Goal: Task Accomplishment & Management: Manage account settings

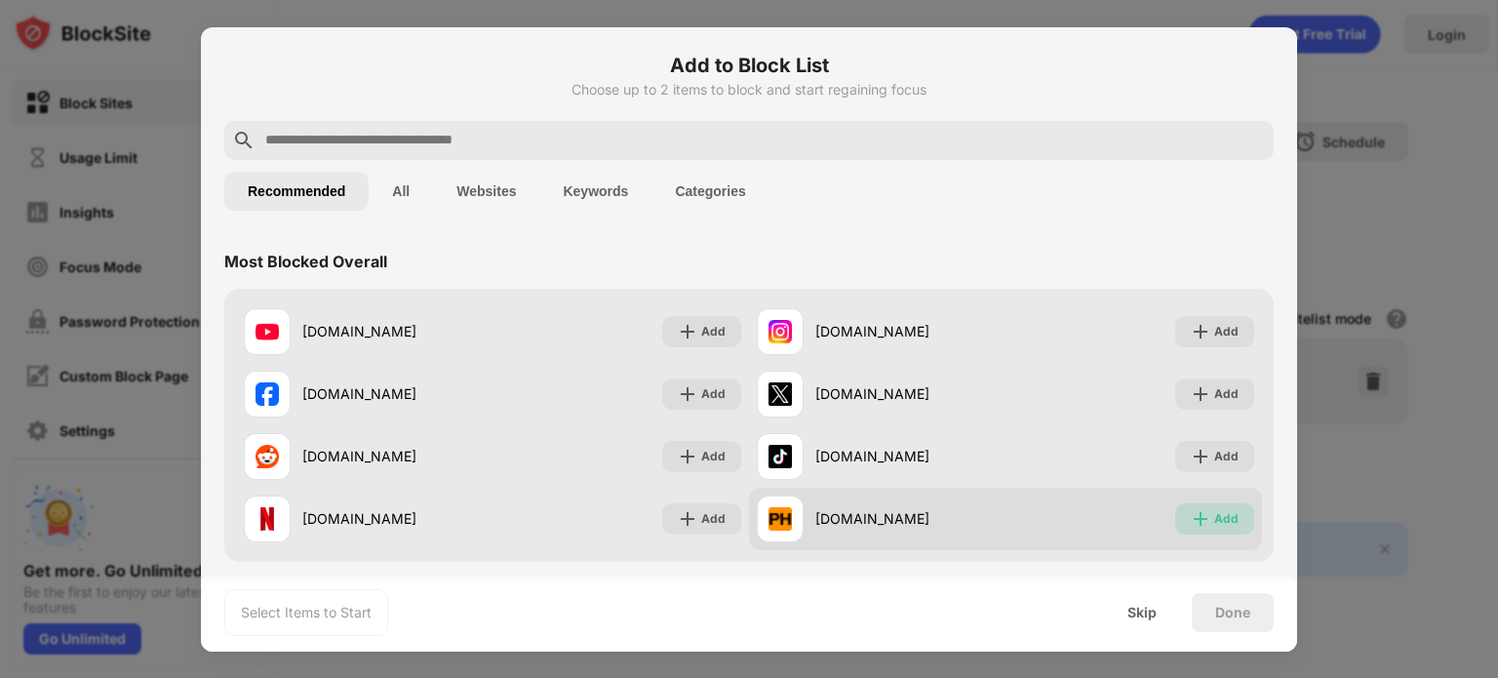
click at [1214, 522] on div "Add" at bounding box center [1226, 519] width 24 height 20
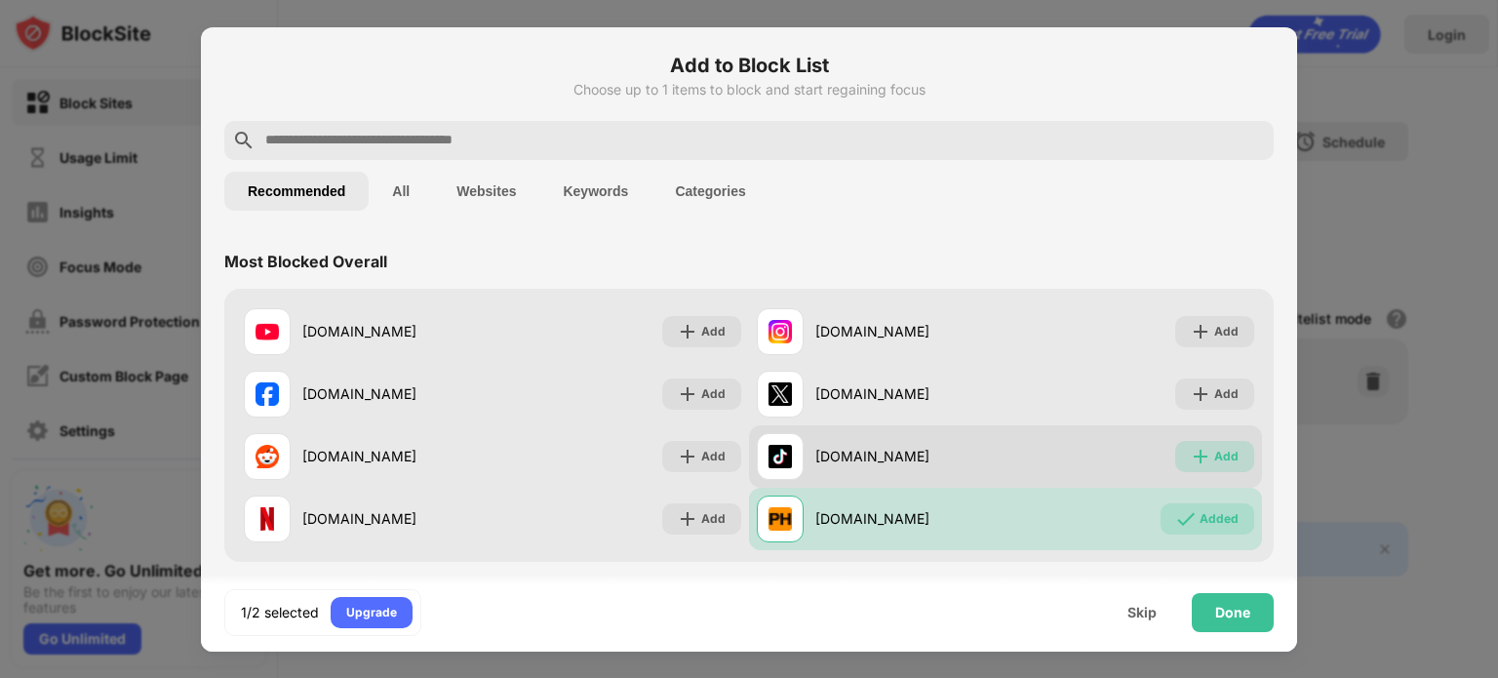
click at [1197, 447] on div "Add" at bounding box center [1214, 456] width 79 height 31
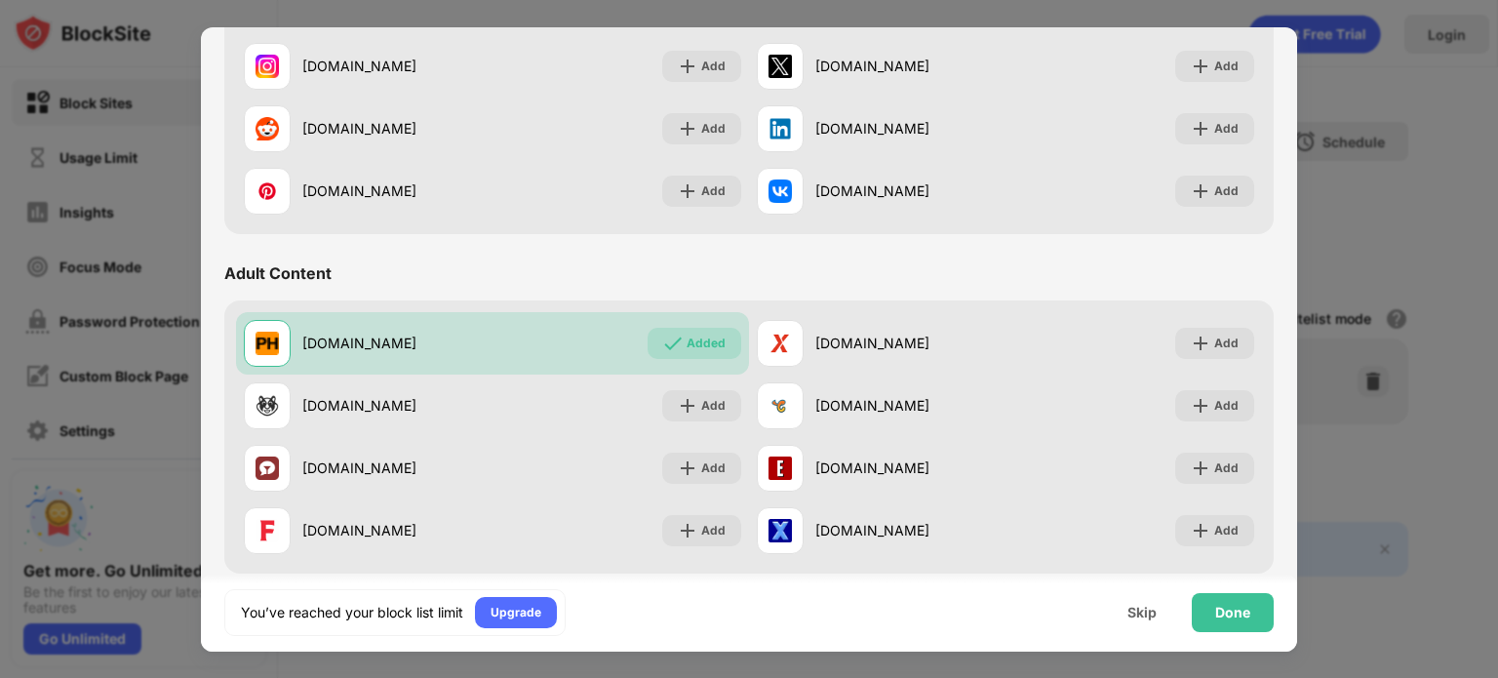
scroll to position [670, 0]
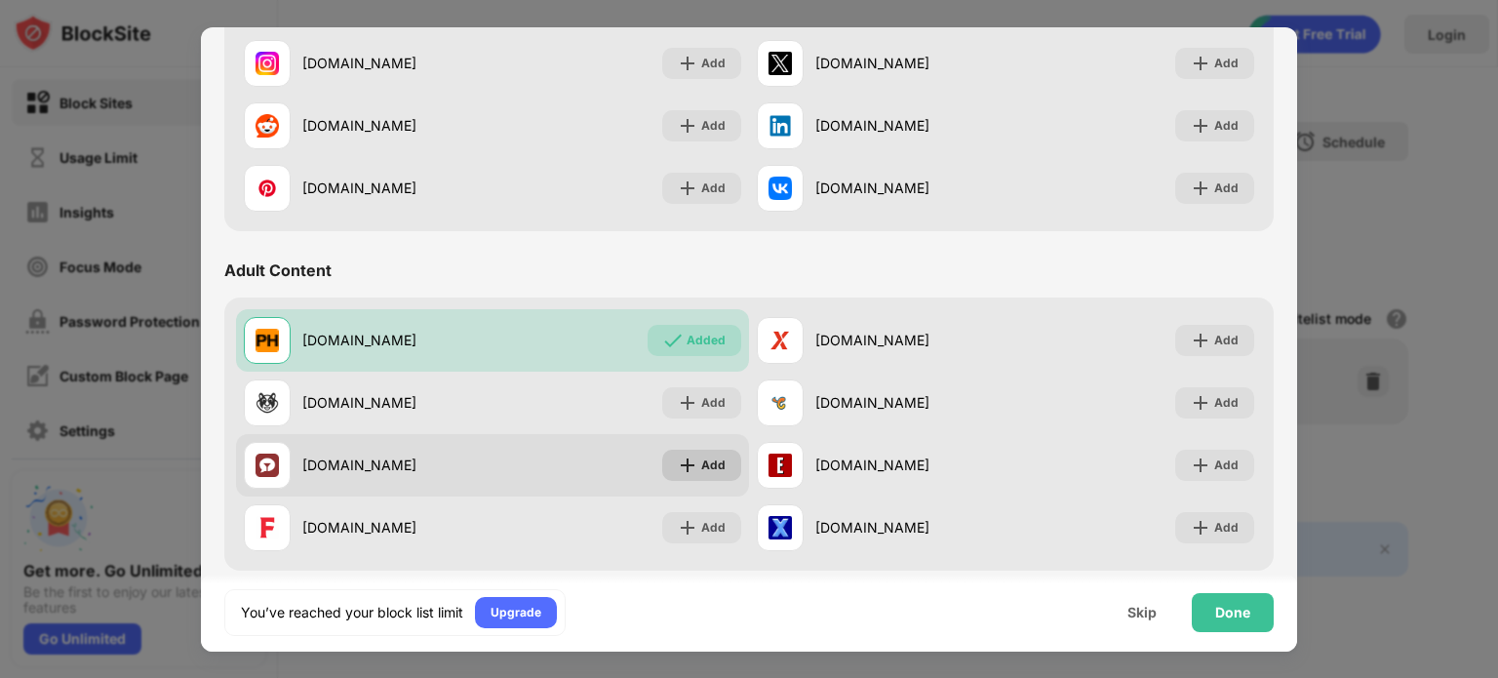
drag, startPoint x: 684, startPoint y: 398, endPoint x: 689, endPoint y: 472, distance: 74.3
click at [689, 472] on div "[DOMAIN_NAME] Added [DOMAIN_NAME] Add [DOMAIN_NAME] Add [DOMAIN_NAME] Add [DOMA…" at bounding box center [749, 434] width 1026 height 250
click at [689, 472] on img at bounding box center [688, 465] width 20 height 20
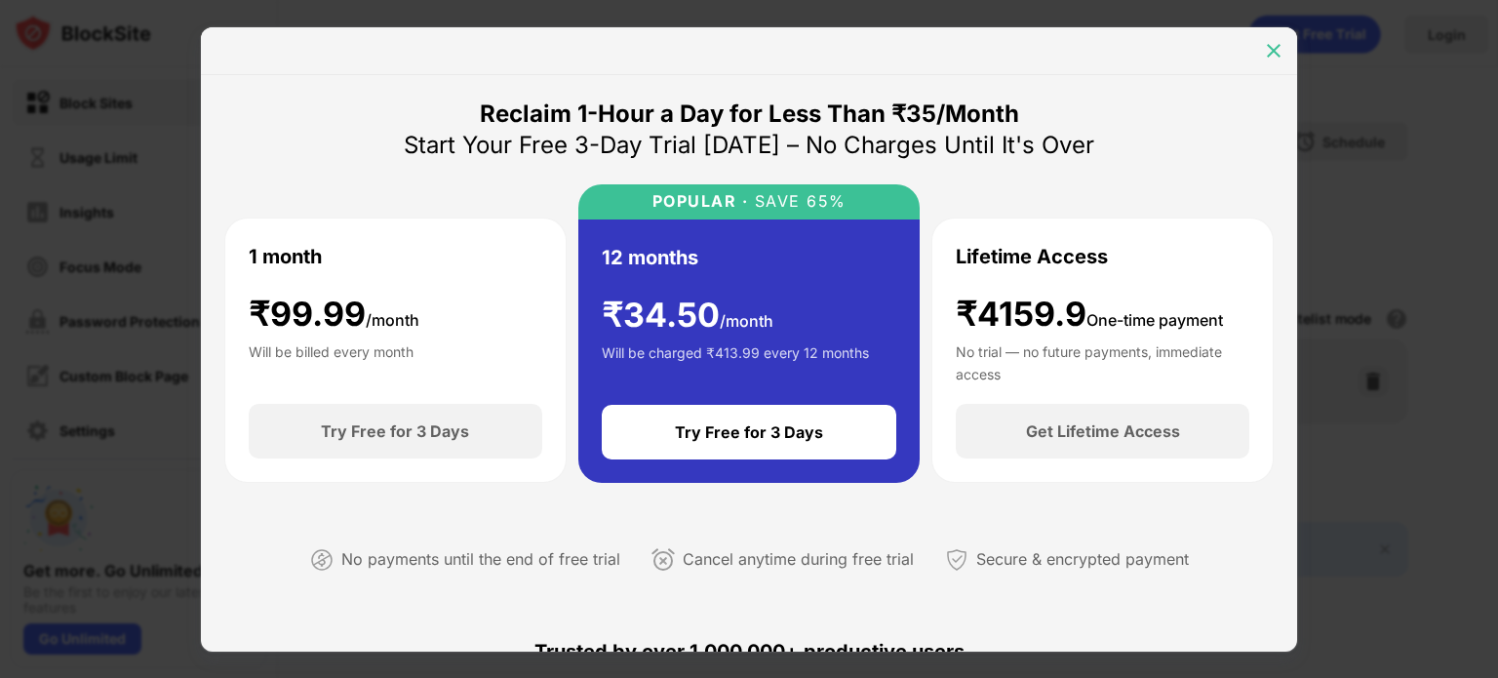
click at [1274, 51] on img at bounding box center [1274, 51] width 20 height 20
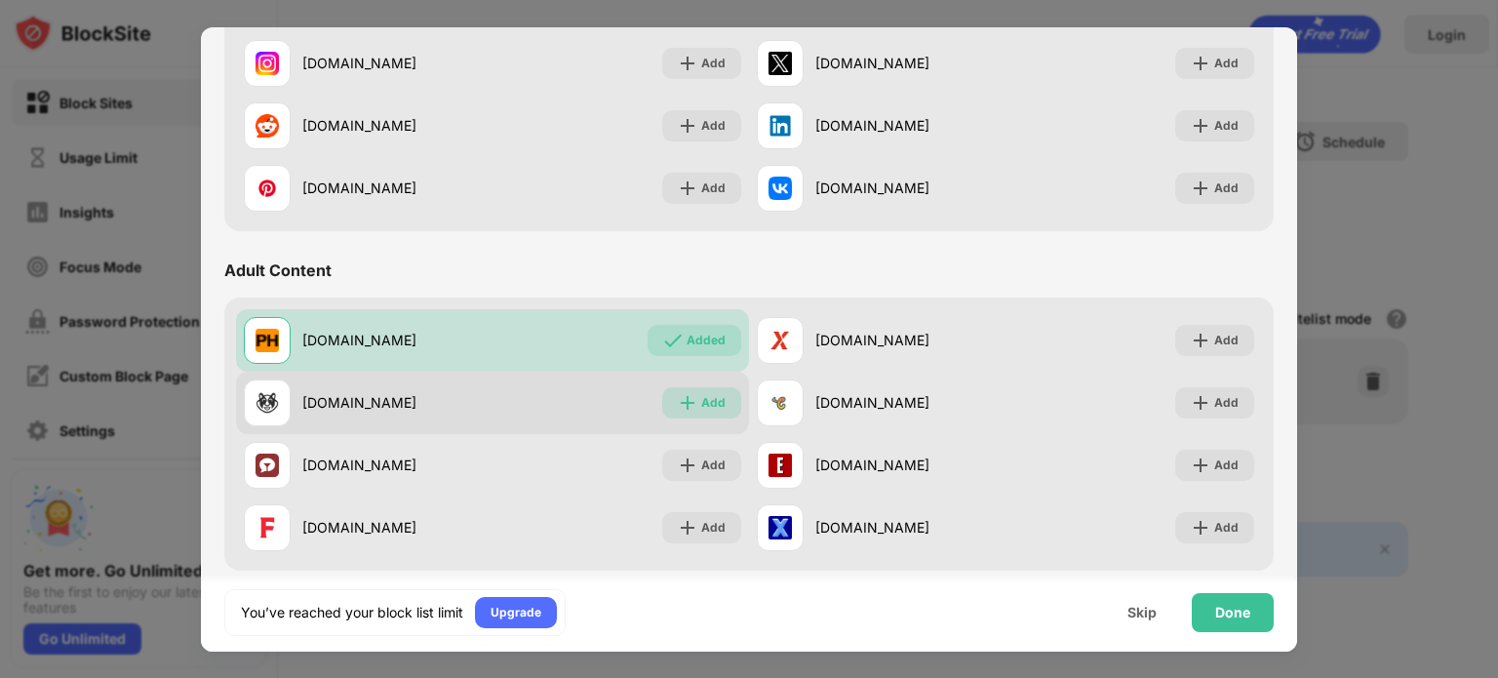
click at [683, 408] on img at bounding box center [688, 403] width 20 height 20
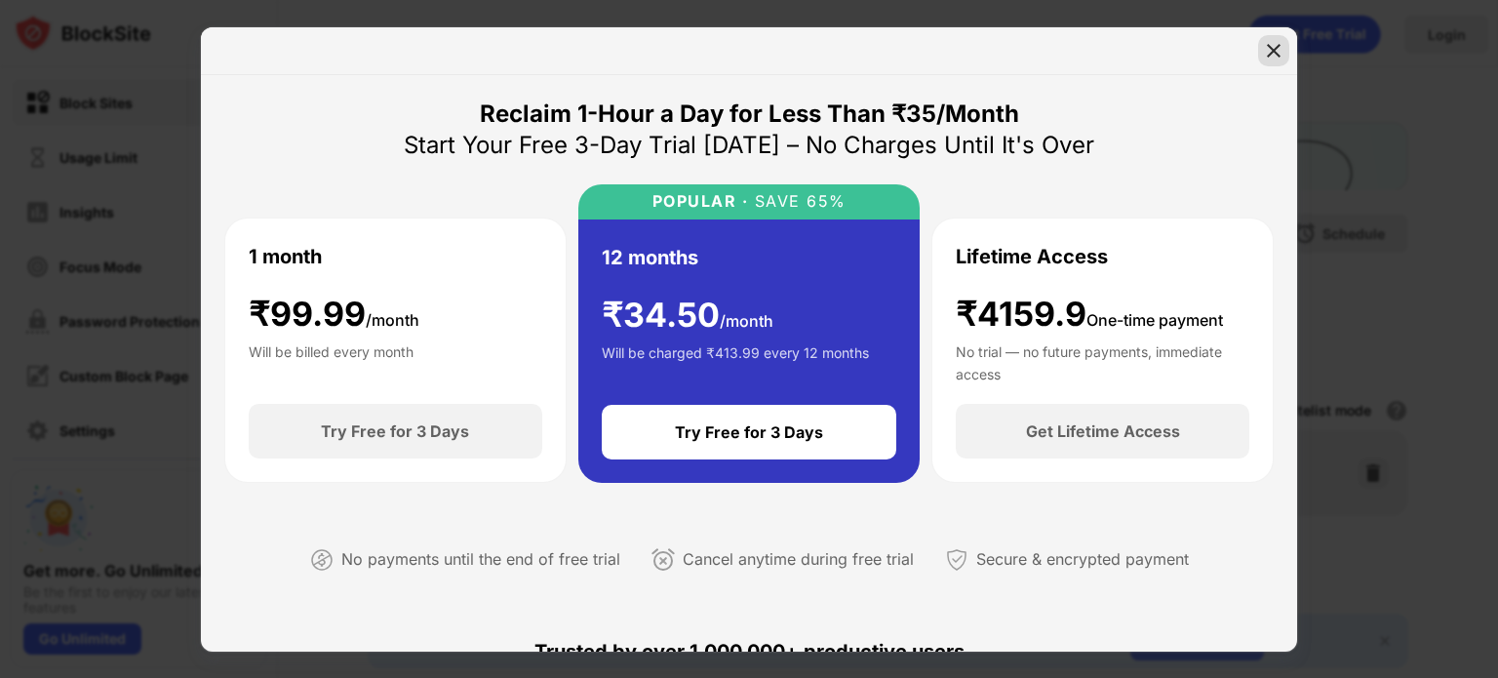
click at [1276, 38] on div at bounding box center [1273, 50] width 31 height 31
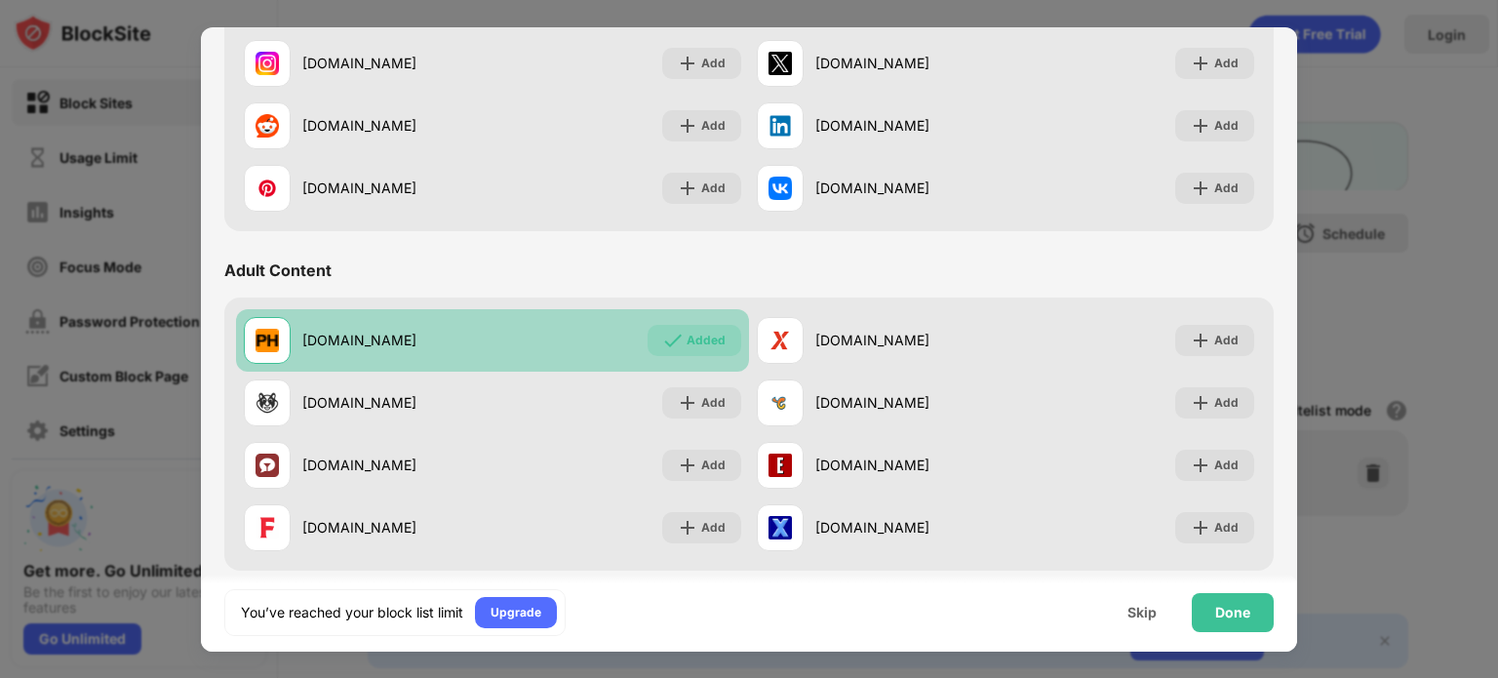
click at [710, 346] on div "Added" at bounding box center [706, 341] width 39 height 20
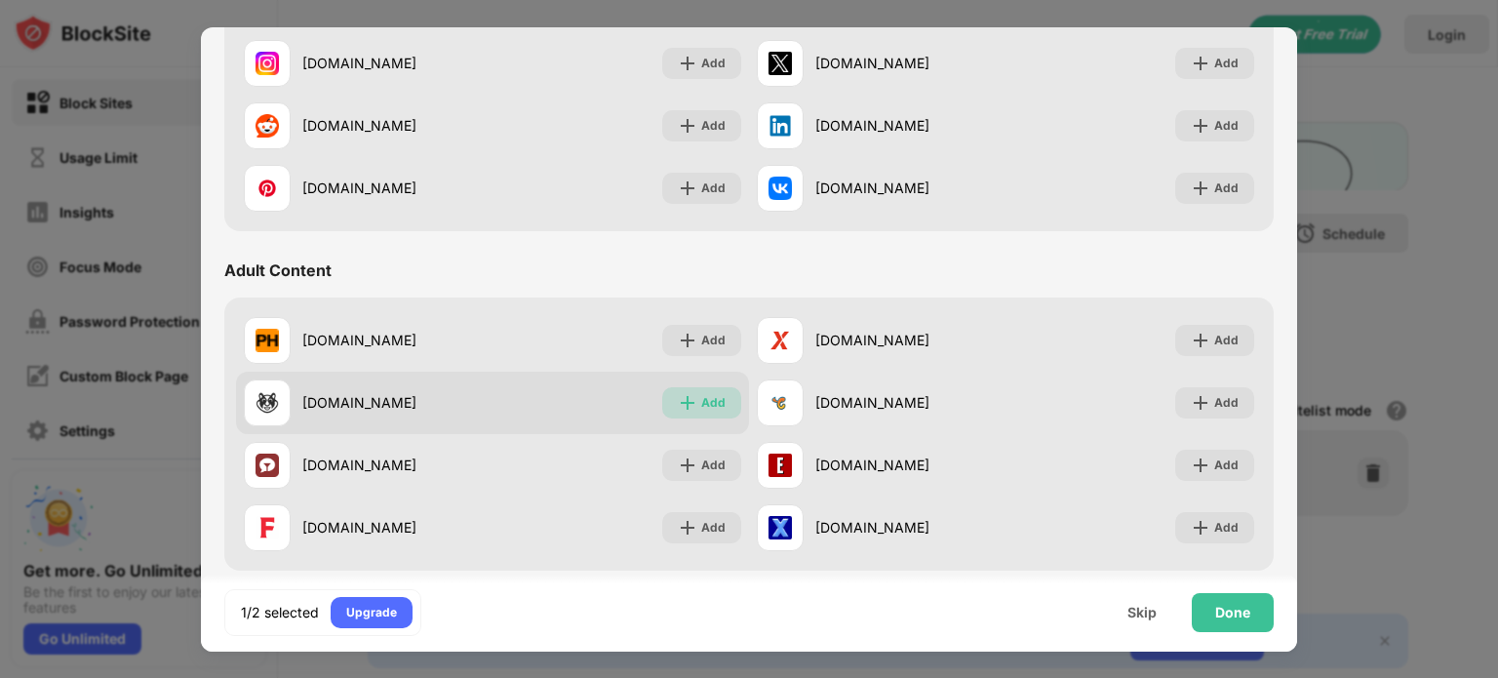
click at [701, 396] on div "Add" at bounding box center [713, 403] width 24 height 20
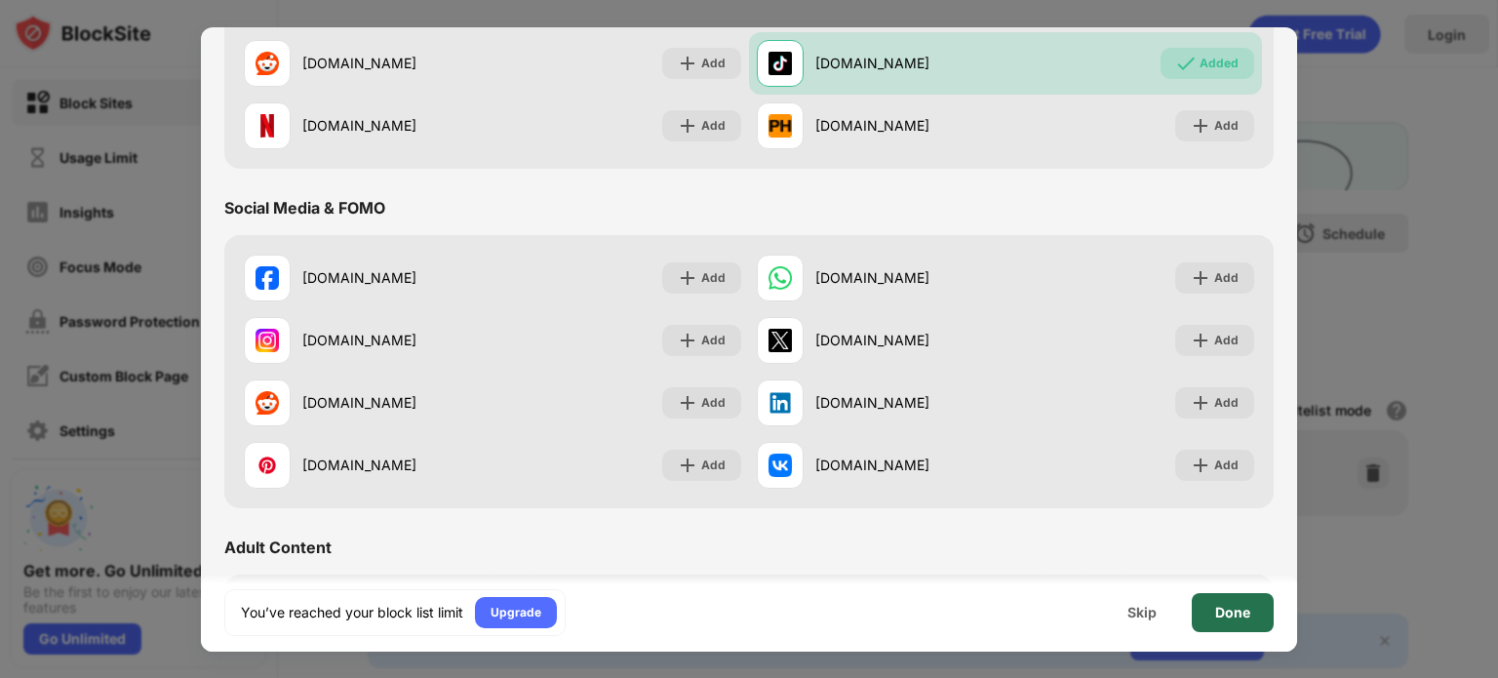
click at [1251, 603] on div "Done" at bounding box center [1233, 612] width 82 height 39
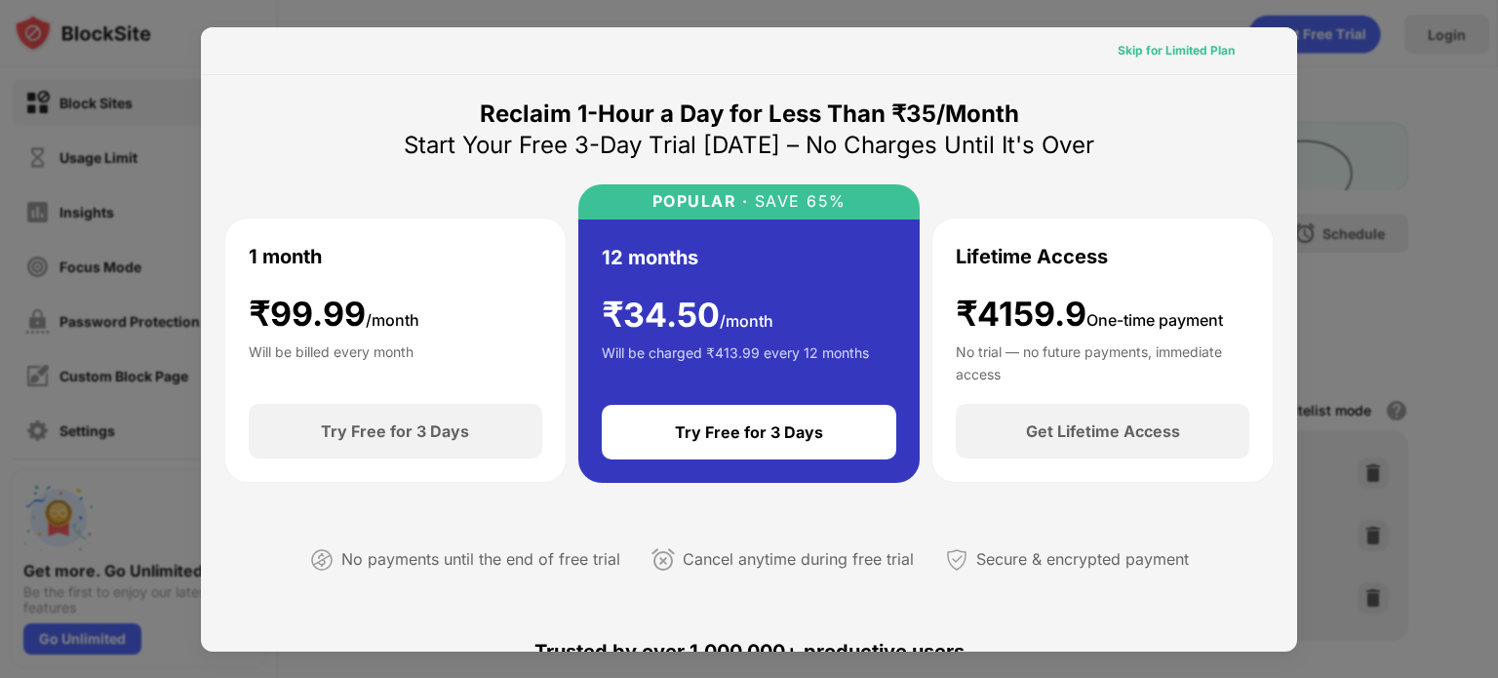
click at [1194, 47] on div "Skip for Limited Plan" at bounding box center [1176, 51] width 117 height 20
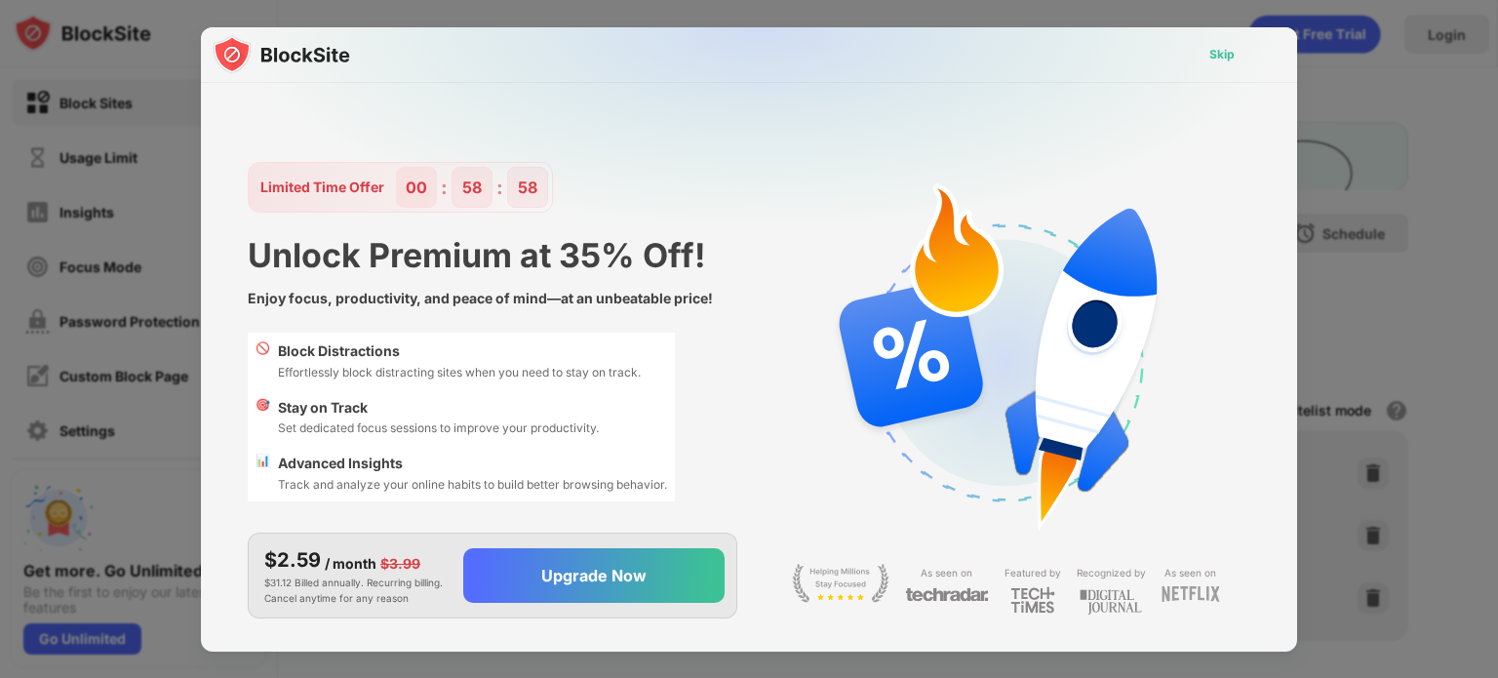
click at [1213, 65] on div "Skip" at bounding box center [1222, 54] width 57 height 31
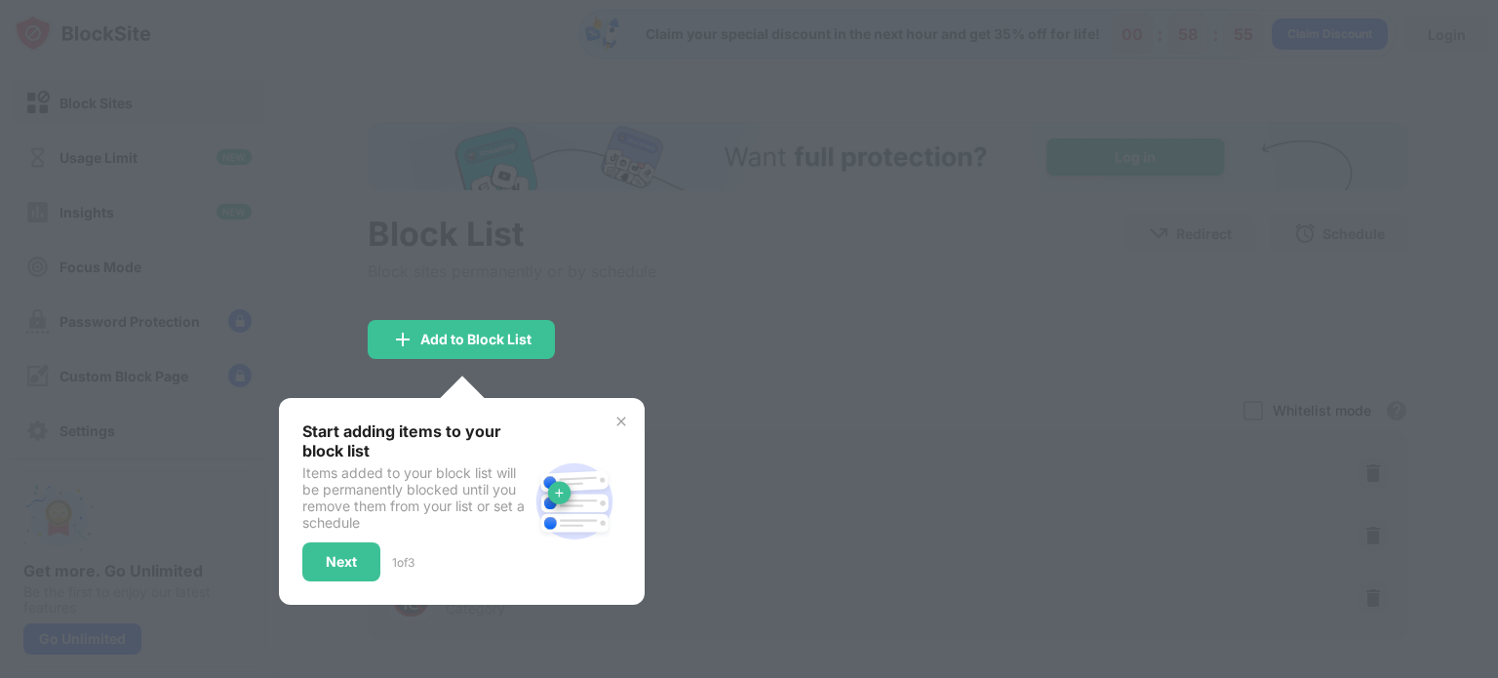
click at [613, 424] on img at bounding box center [621, 422] width 16 height 16
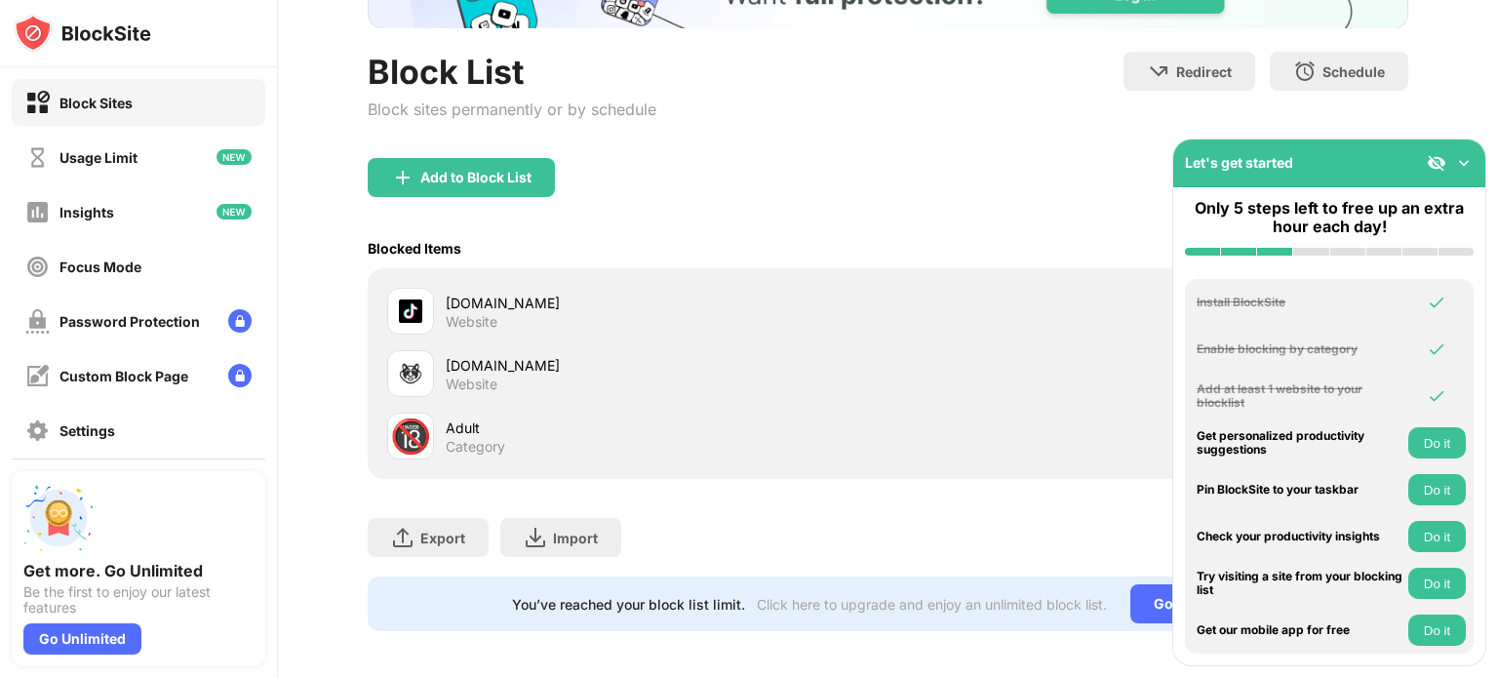
scroll to position [183, 0]
